Goal: Task Accomplishment & Management: Manage account settings

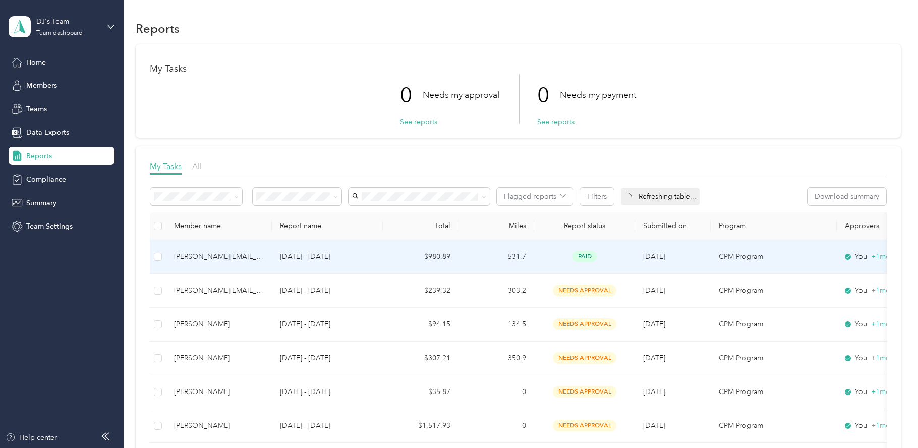
scroll to position [126, 0]
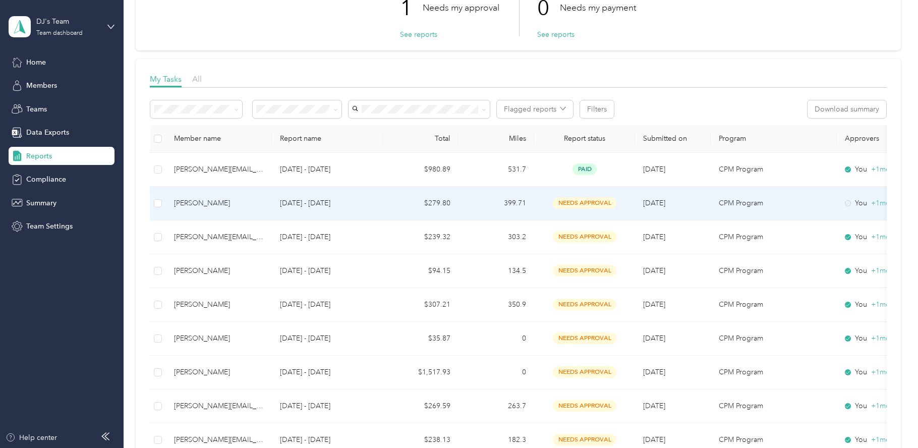
click at [372, 200] on p "[DATE] - [DATE]" at bounding box center [327, 203] width 95 height 11
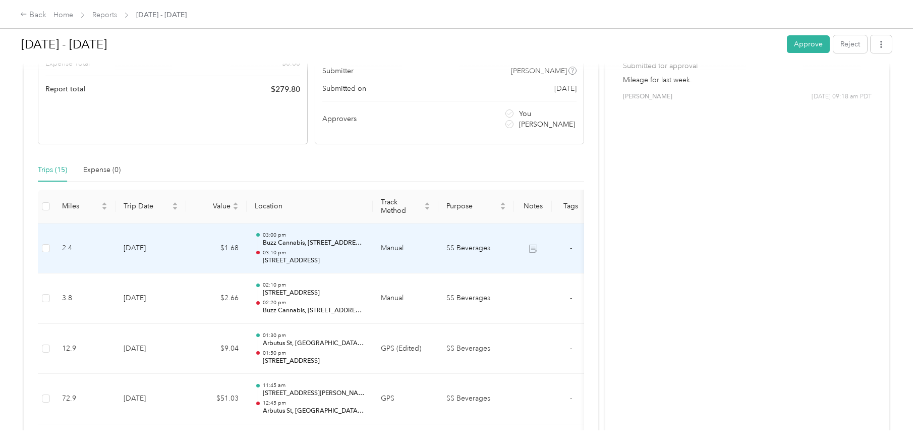
scroll to position [255, 0]
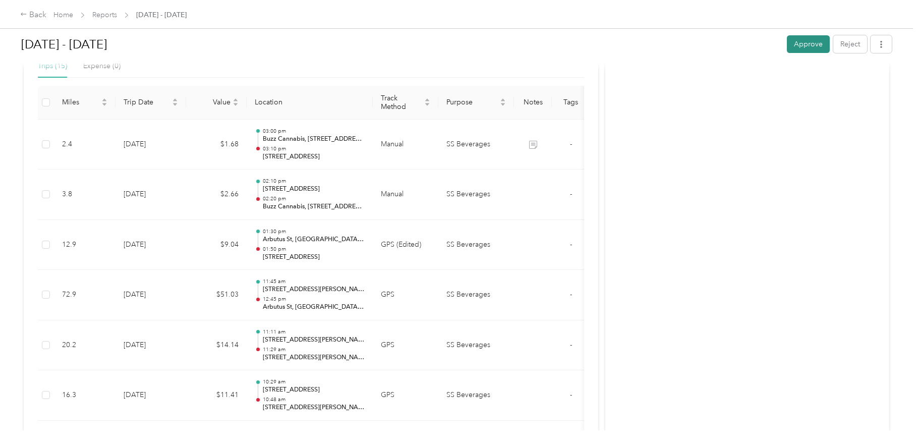
click at [814, 46] on button "Approve" at bounding box center [808, 44] width 43 height 18
